Goal: Transaction & Acquisition: Purchase product/service

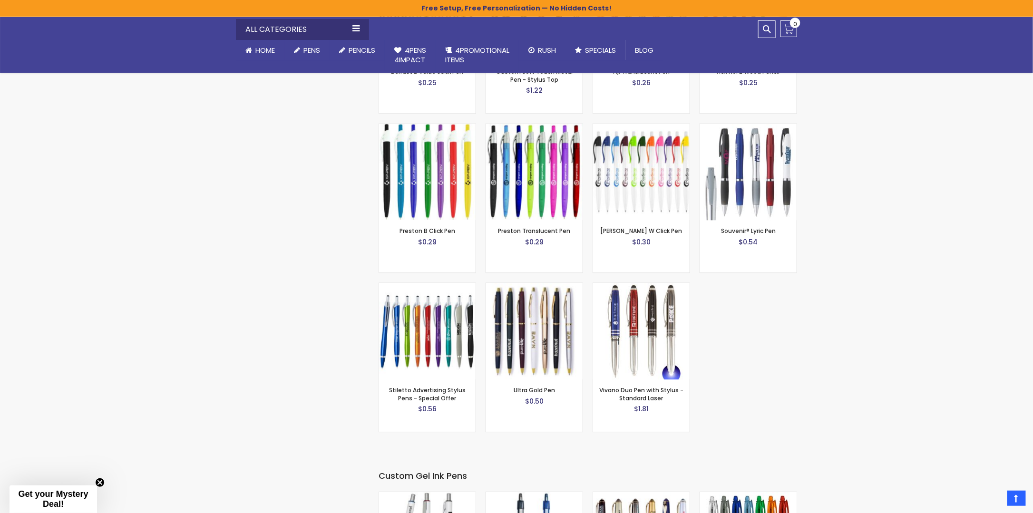
scroll to position [1093, 0]
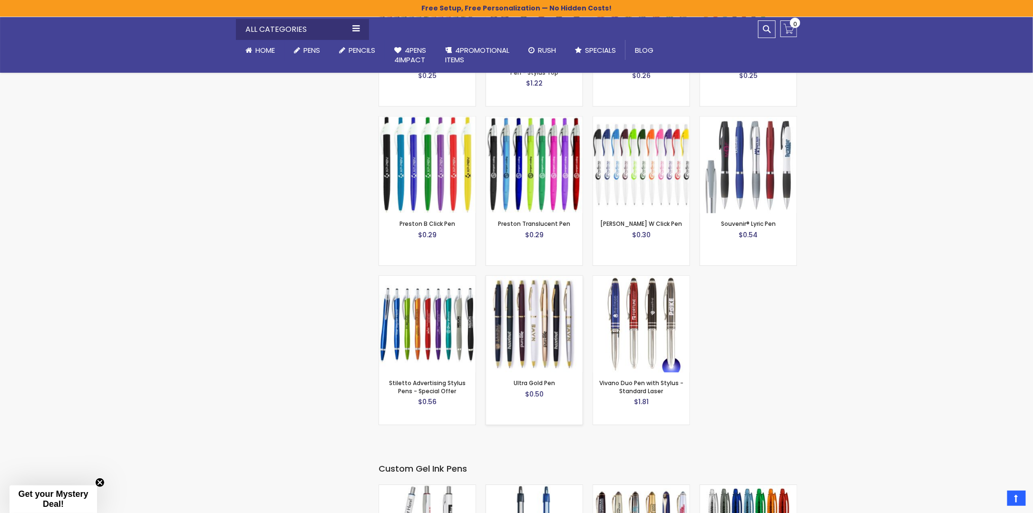
click at [534, 314] on img at bounding box center [534, 324] width 97 height 97
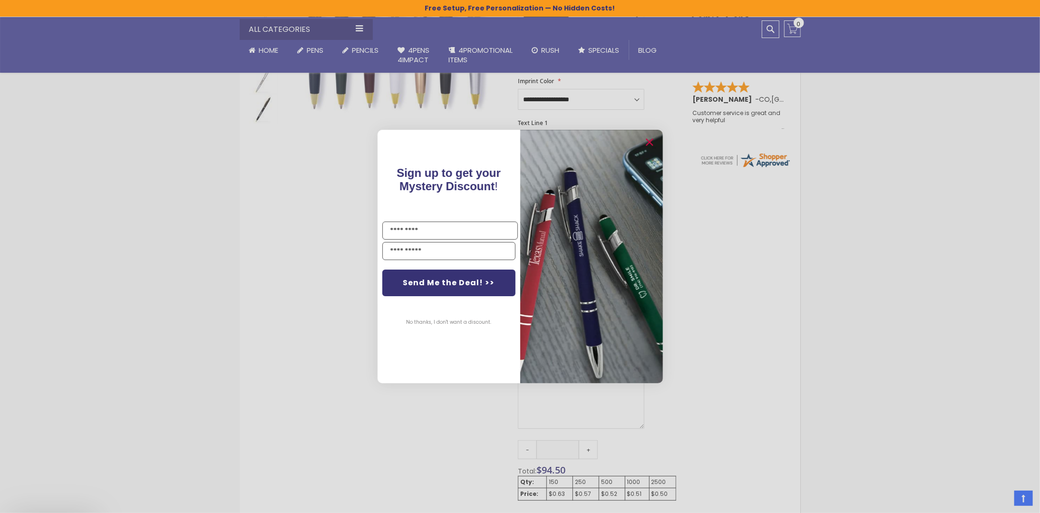
scroll to position [333, 0]
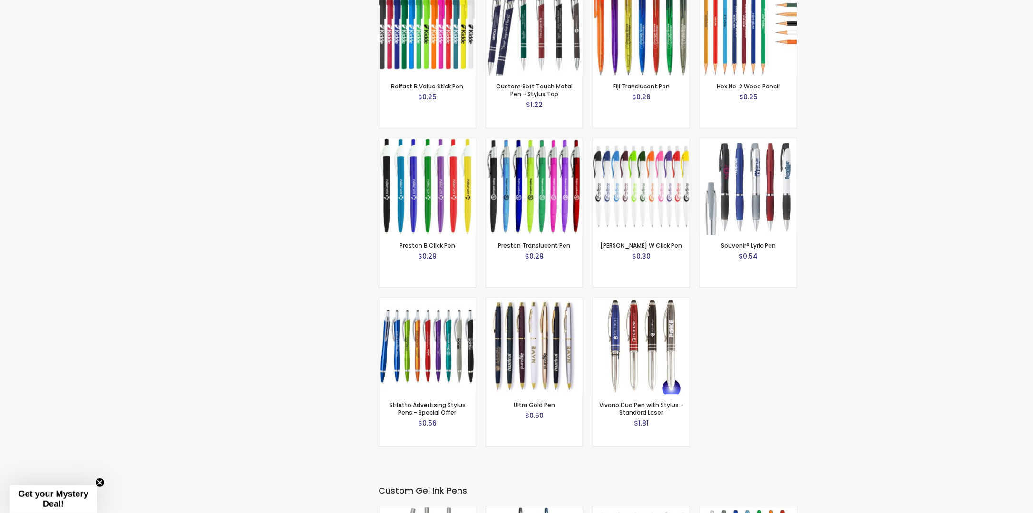
scroll to position [1093, 0]
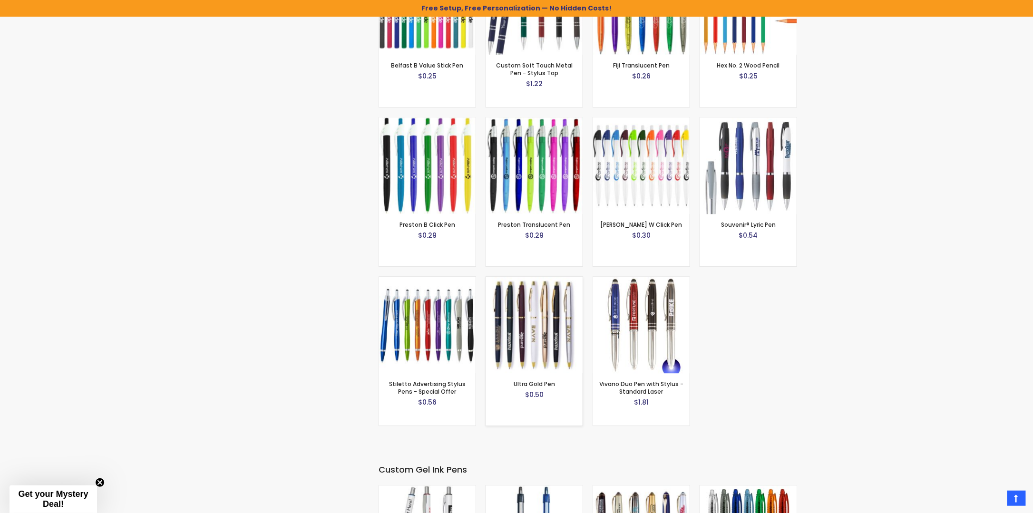
click at [550, 303] on img at bounding box center [534, 325] width 97 height 97
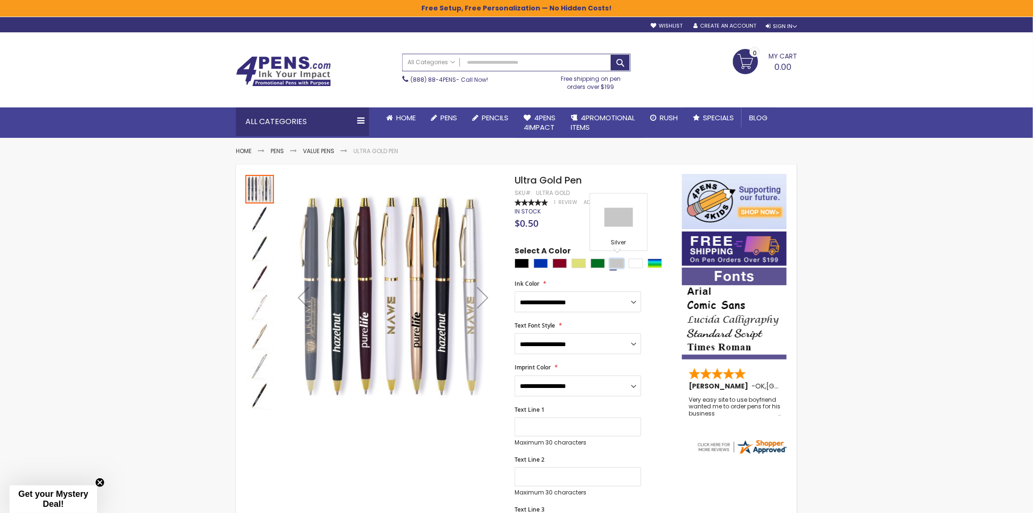
click at [617, 264] on div "Silver" at bounding box center [616, 264] width 14 height 10
type input "****"
click at [617, 264] on div "Silver" at bounding box center [616, 264] width 14 height 10
click at [598, 265] on div "Green" at bounding box center [597, 264] width 14 height 10
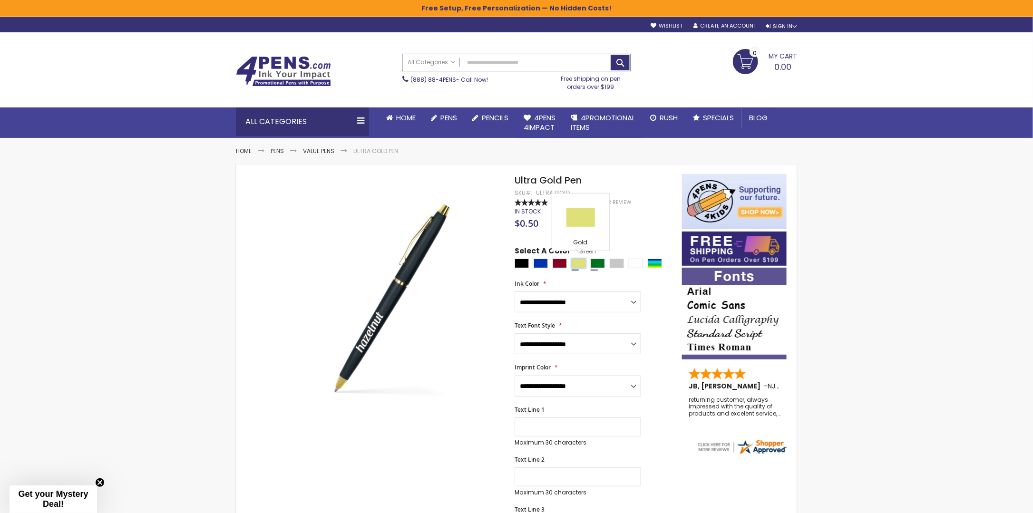
click at [582, 263] on div "Gold" at bounding box center [578, 264] width 14 height 10
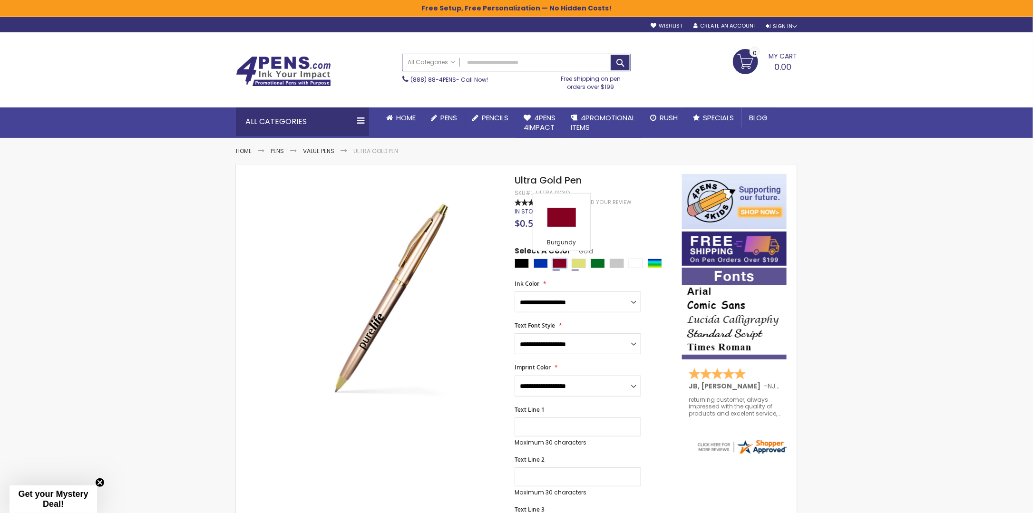
click at [557, 263] on div "Burgundy" at bounding box center [559, 264] width 14 height 10
type input "****"
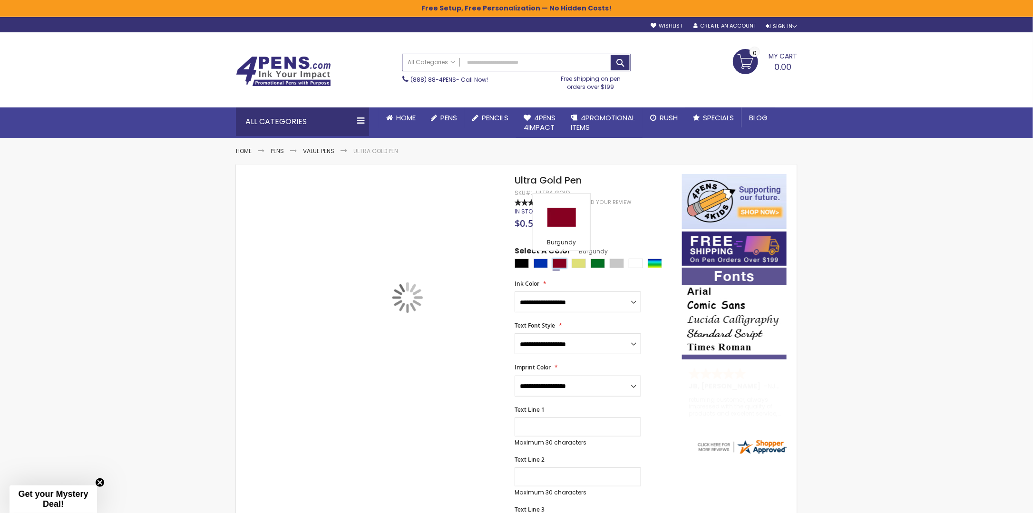
click at [557, 263] on div "Burgundy" at bounding box center [559, 264] width 14 height 10
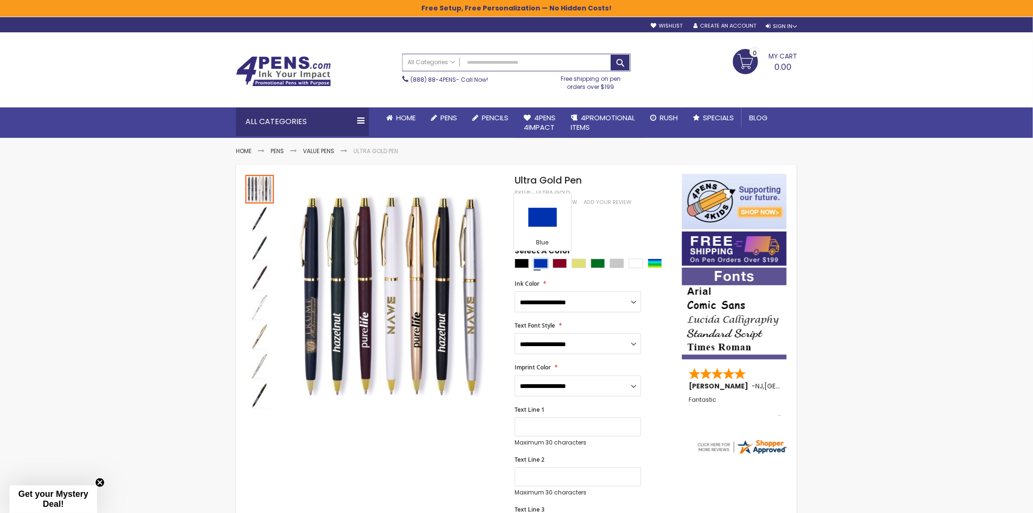
click at [541, 263] on div "Blue" at bounding box center [540, 264] width 14 height 10
type input "****"
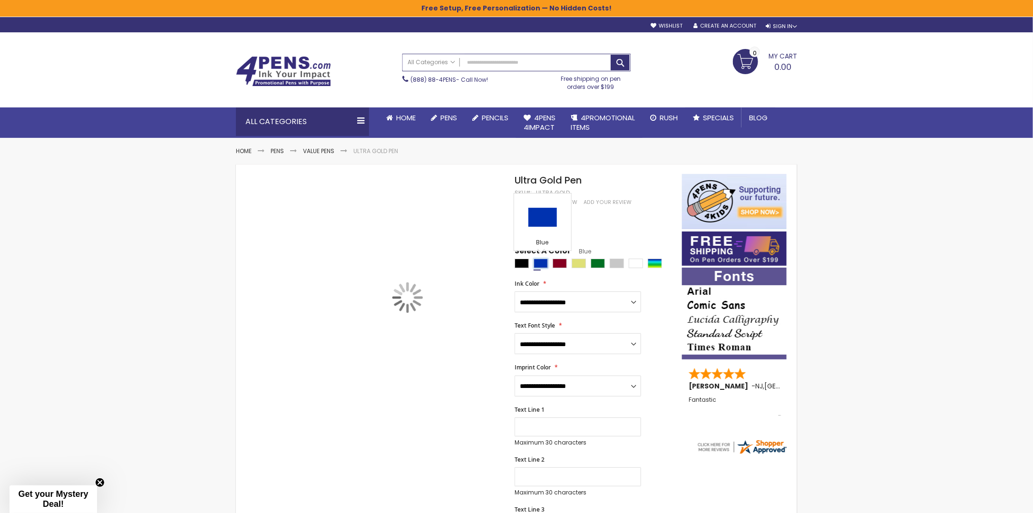
click at [541, 263] on div "Blue" at bounding box center [540, 264] width 14 height 10
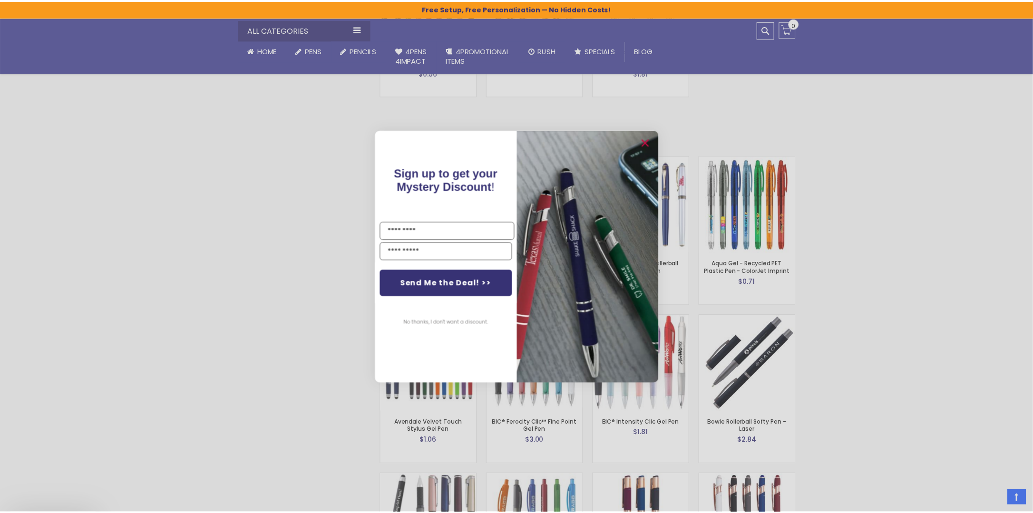
scroll to position [1465, 0]
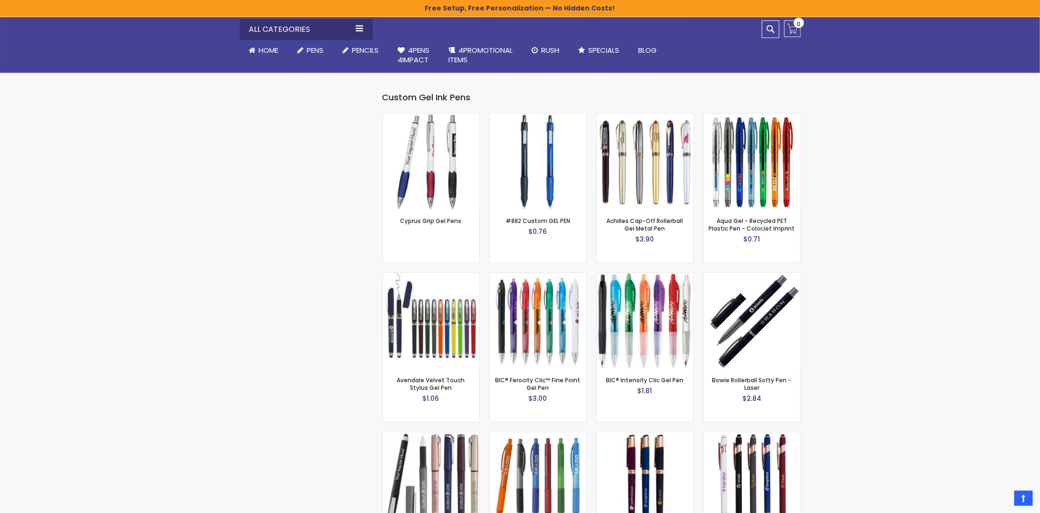
click at [868, 347] on div "Close dialog Sign up to get your Mystery Discount ! Name Email Send Me the Deal…" at bounding box center [520, 256] width 1040 height 513
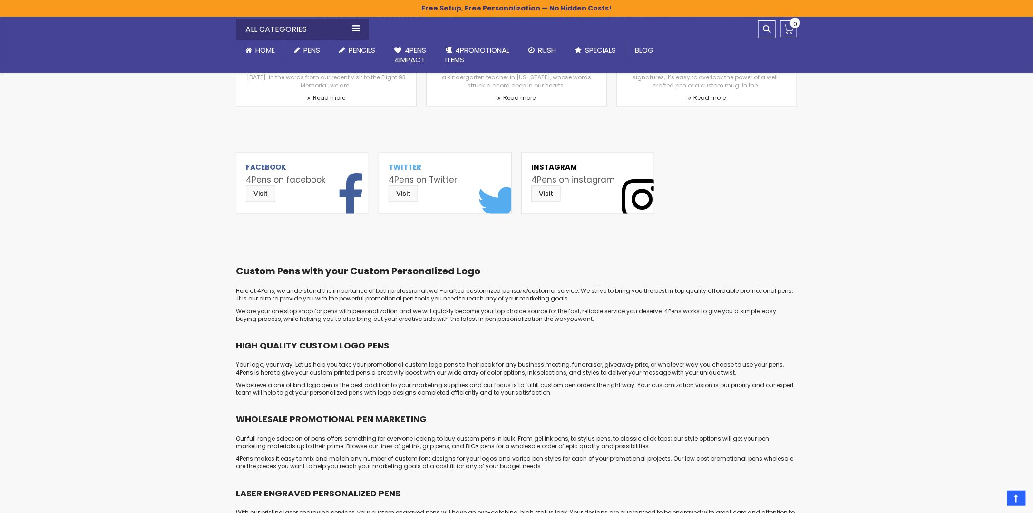
scroll to position [4355, 0]
